Goal: Find specific page/section: Find specific page/section

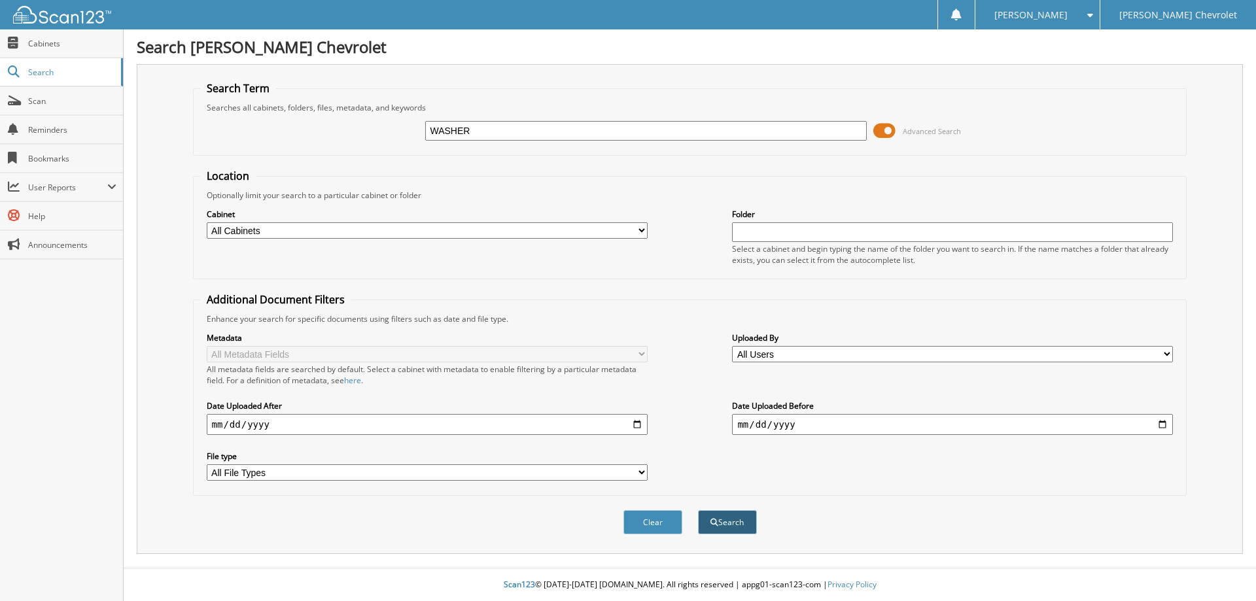
type input "WASHER"
click at [737, 526] on button "Search" at bounding box center [727, 522] width 59 height 24
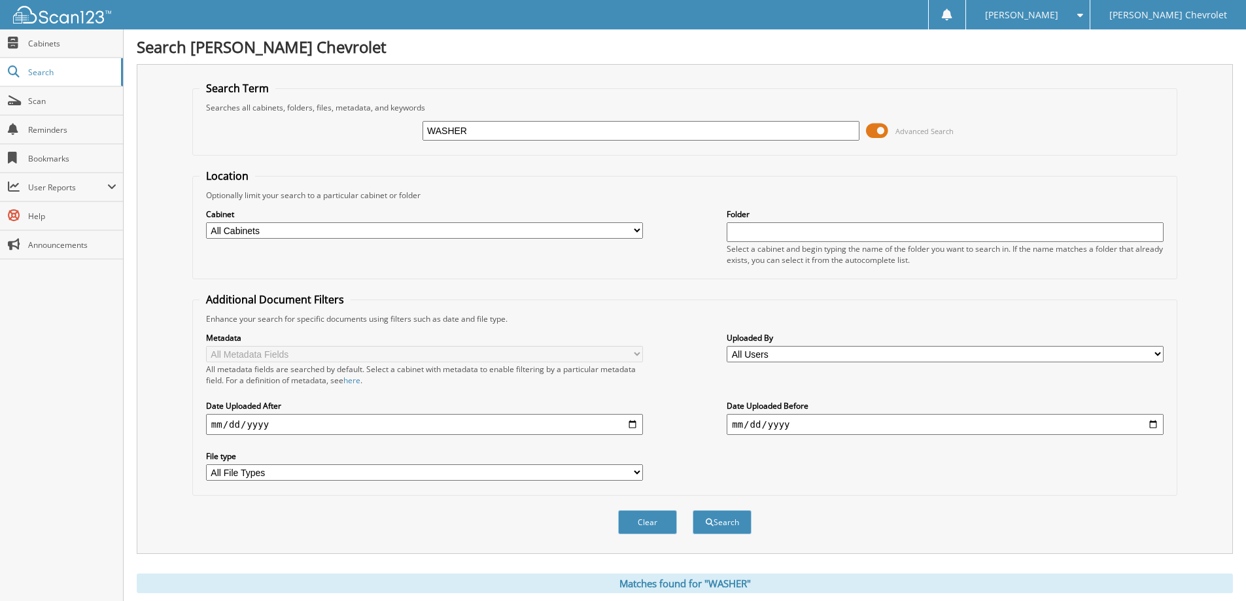
click at [640, 233] on select "All Cabinets ACCOUNTS PAYABLE ACCOUNTS RECEIVABLE ARCHIVE SERVICE [PERSON_NAME]…" at bounding box center [424, 230] width 437 height 16
select select "5091"
click at [206, 222] on select "All Cabinets ACCOUNTS PAYABLE ACCOUNTS RECEIVABLE ARCHIVE SERVICE [PERSON_NAME]…" at bounding box center [424, 230] width 437 height 16
click at [713, 525] on button "Search" at bounding box center [722, 522] width 59 height 24
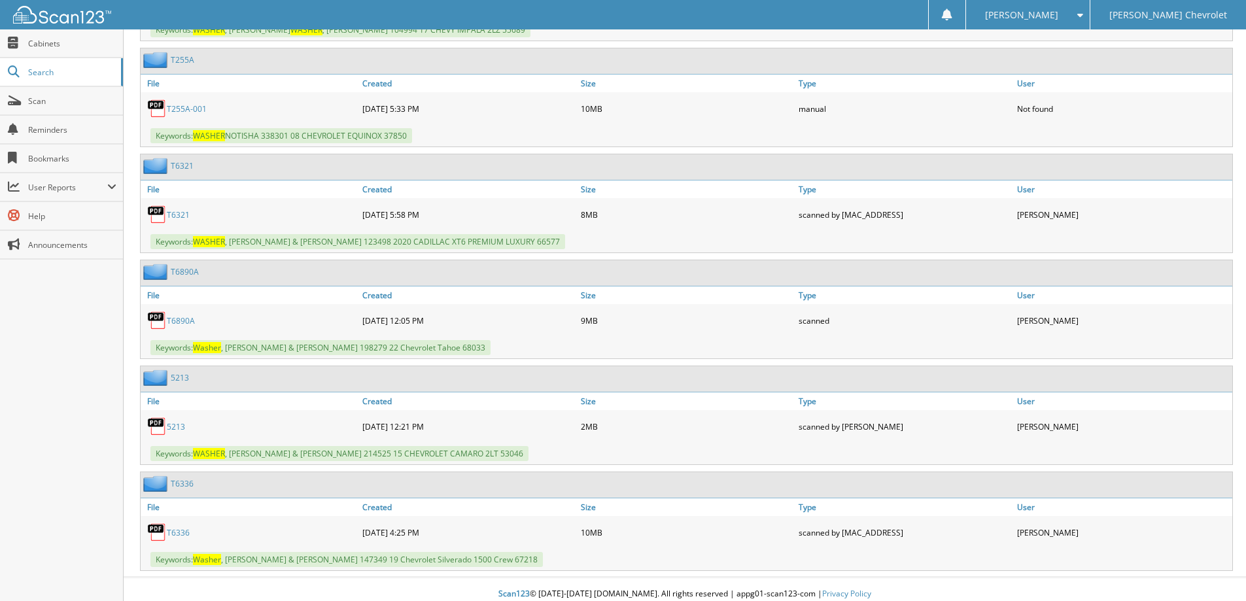
scroll to position [893, 0]
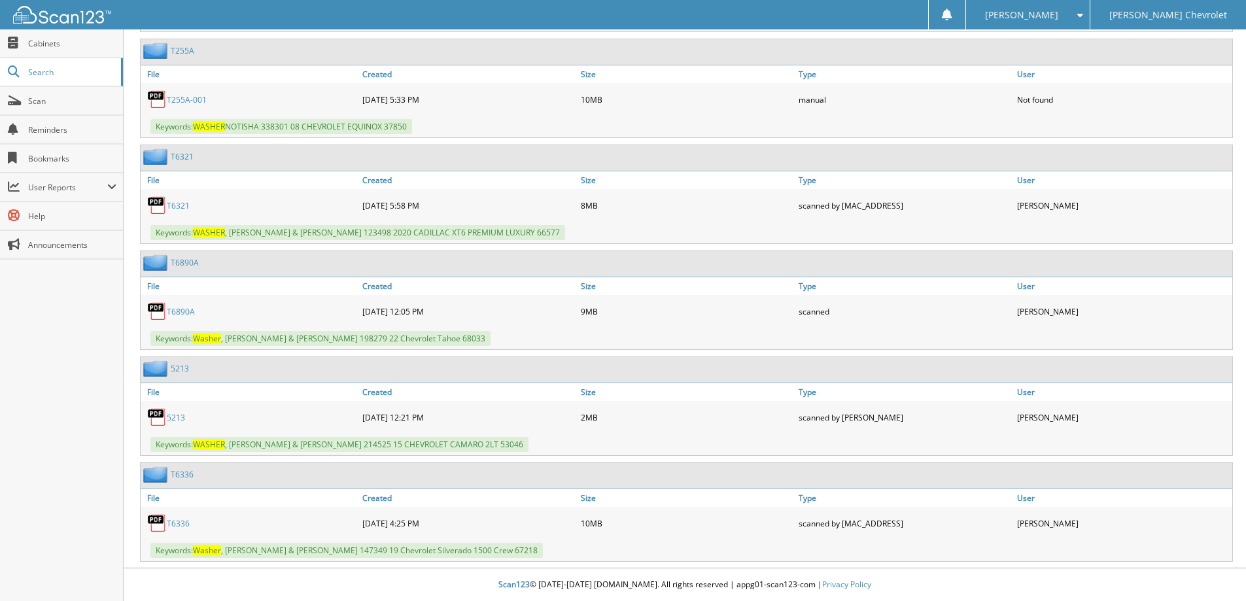
click at [172, 523] on link "T6336" at bounding box center [178, 523] width 23 height 11
